Goal: Task Accomplishment & Management: Use online tool/utility

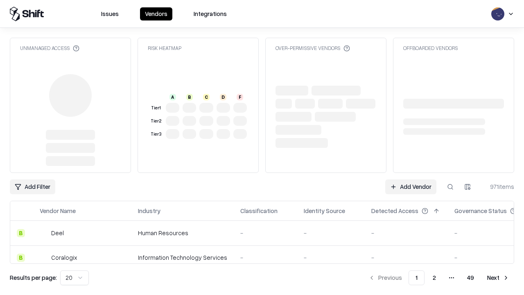
click at [411, 179] on link "Add Vendor" at bounding box center [410, 186] width 51 height 15
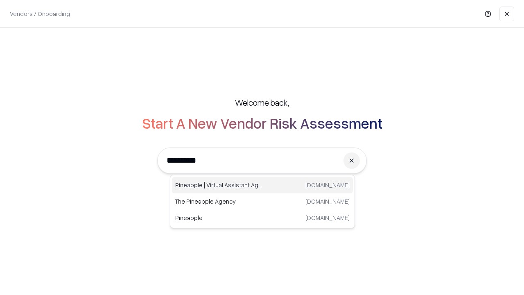
click at [262, 185] on div "Pineapple | Virtual Assistant Agency [DOMAIN_NAME]" at bounding box center [262, 185] width 181 height 16
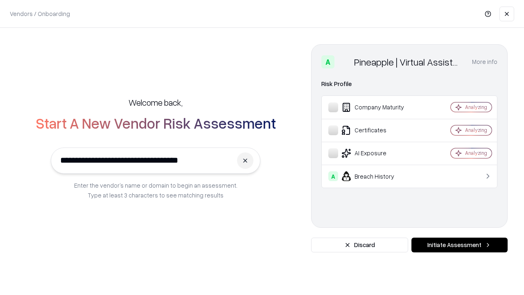
type input "**********"
click at [459, 245] on button "Initiate Assessment" at bounding box center [459, 244] width 96 height 15
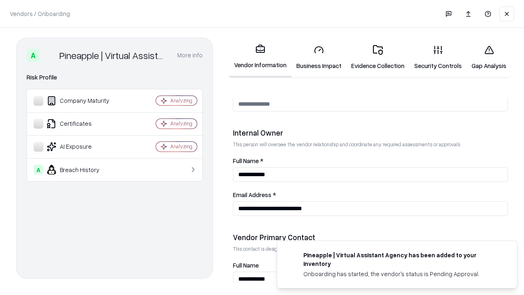
scroll to position [424, 0]
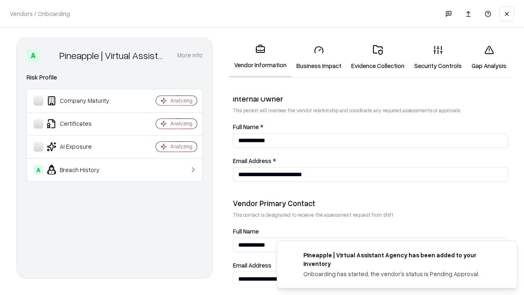
click at [319, 57] on link "Business Impact" at bounding box center [318, 57] width 55 height 38
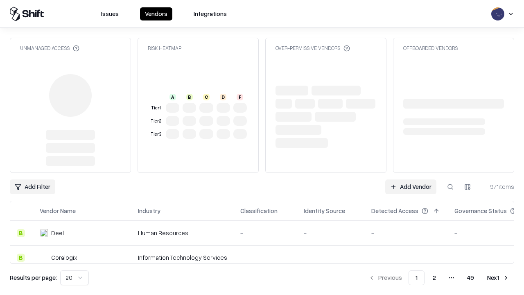
click at [411, 179] on link "Add Vendor" at bounding box center [410, 186] width 51 height 15
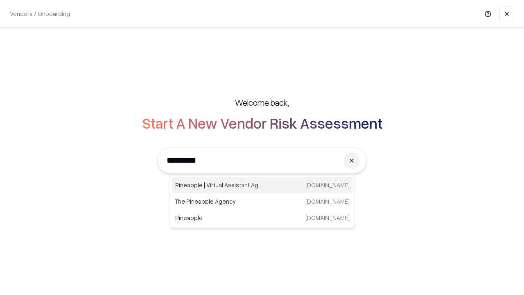
click at [262, 185] on div "Pineapple | Virtual Assistant Agency [DOMAIN_NAME]" at bounding box center [262, 185] width 181 height 16
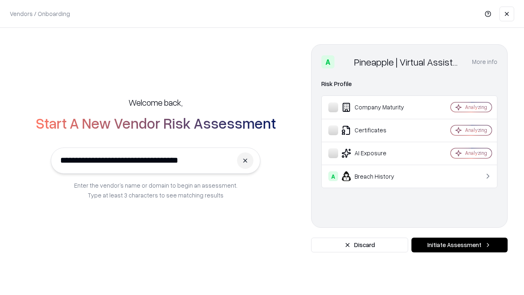
type input "**********"
click at [459, 245] on button "Initiate Assessment" at bounding box center [459, 244] width 96 height 15
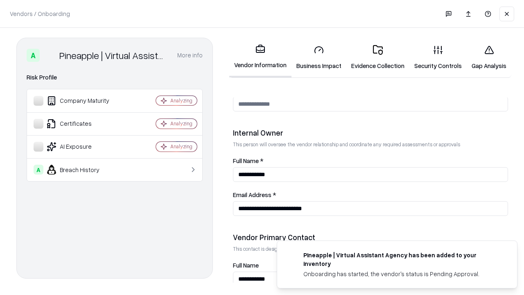
scroll to position [424, 0]
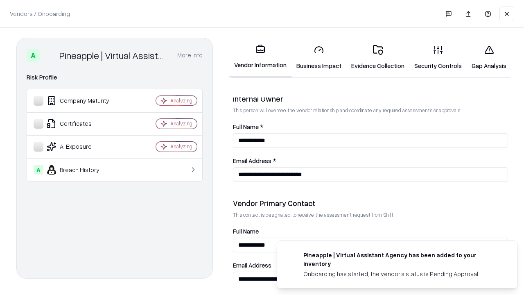
click at [489, 57] on link "Gap Analysis" at bounding box center [489, 57] width 45 height 38
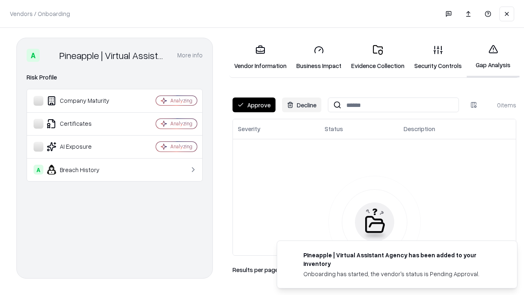
click at [254, 105] on button "Approve" at bounding box center [254, 104] width 43 height 15
